Goal: Task Accomplishment & Management: Complete application form

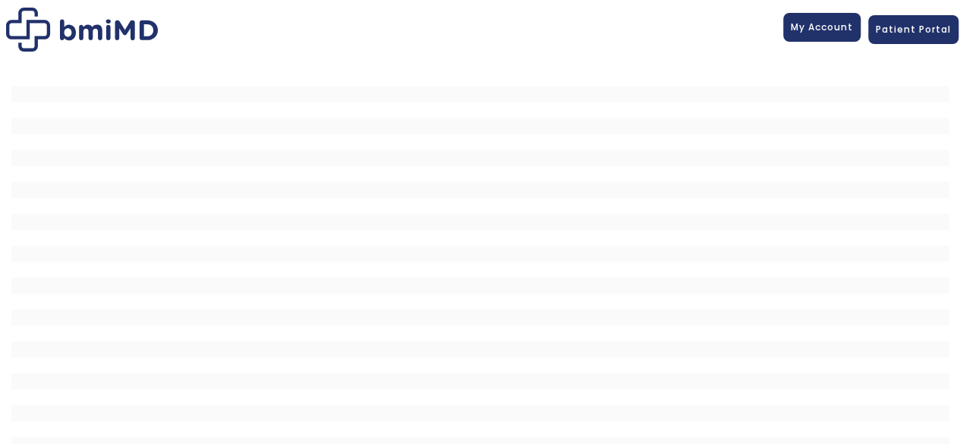
click at [857, 30] on link "My Account" at bounding box center [821, 27] width 77 height 29
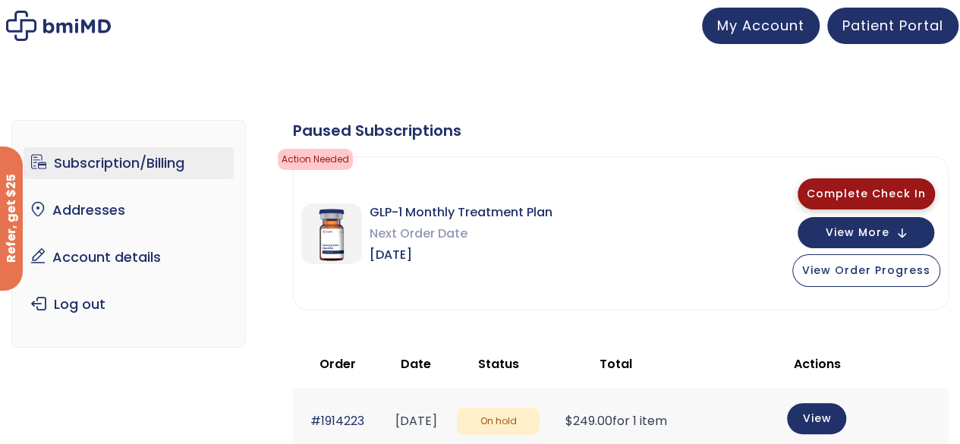
click at [843, 192] on span "Complete Check In" at bounding box center [866, 193] width 119 height 15
